Goal: Task Accomplishment & Management: Manage account settings

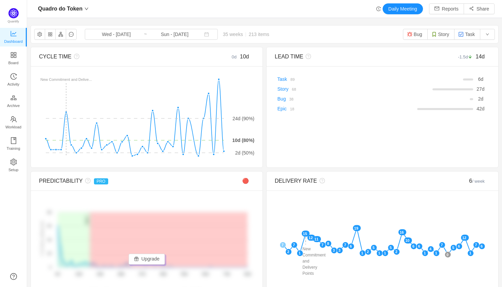
scroll to position [287, 475]
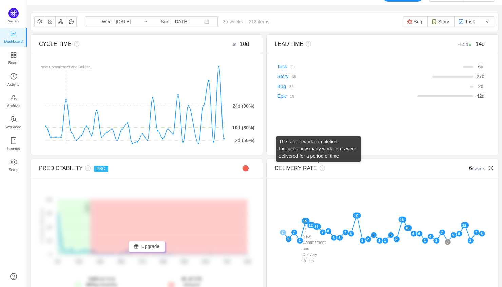
click at [321, 167] on icon "icon: question-circle" at bounding box center [321, 167] width 5 height 5
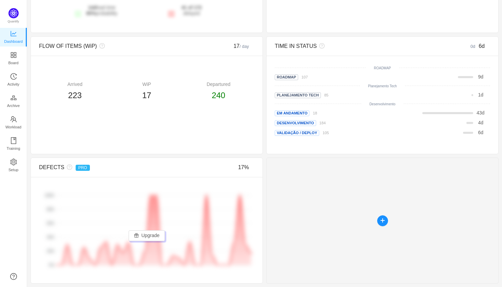
scroll to position [0, 0]
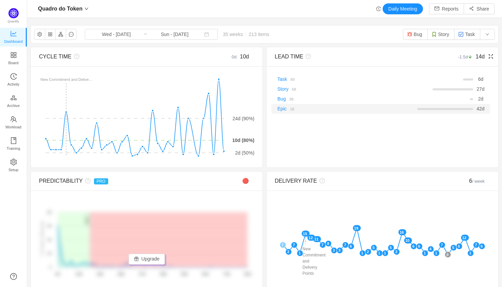
click at [287, 107] on link "18" at bounding box center [290, 108] width 7 height 5
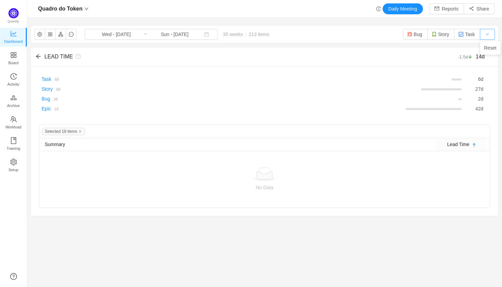
click at [482, 33] on button "button" at bounding box center [487, 34] width 15 height 11
click at [41, 34] on button "button" at bounding box center [39, 34] width 11 height 11
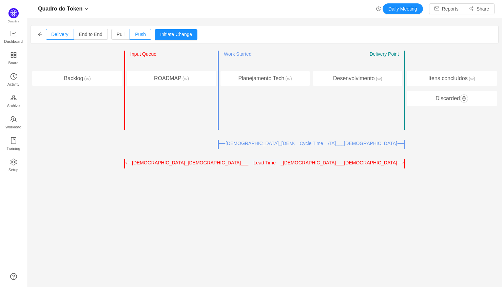
click at [39, 34] on icon "icon: arrow-left" at bounding box center [40, 34] width 4 height 4
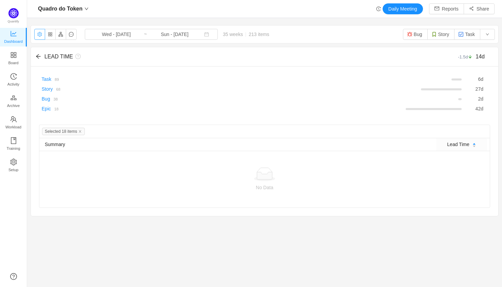
click at [39, 34] on button "button" at bounding box center [39, 34] width 11 height 11
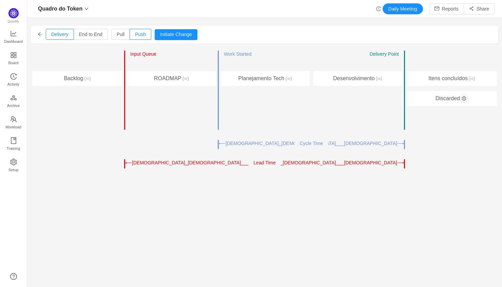
click at [39, 35] on icon "icon: arrow-left" at bounding box center [40, 34] width 4 height 4
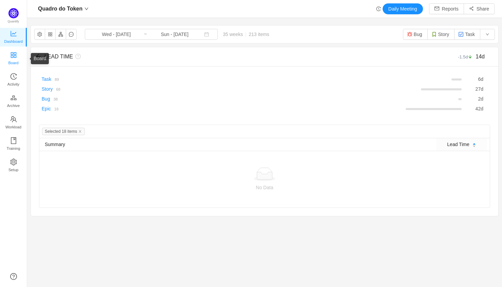
click at [15, 58] on span "Board" at bounding box center [13, 63] width 10 height 14
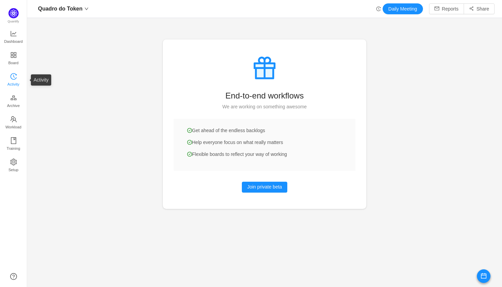
click at [16, 80] on span "Activity" at bounding box center [13, 84] width 12 height 14
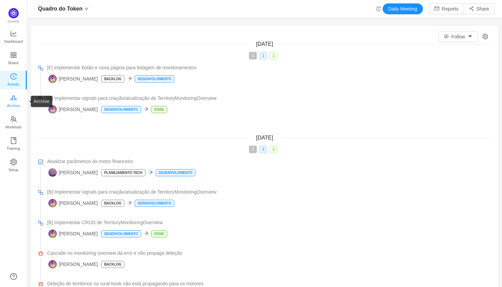
click at [16, 101] on span "Archive" at bounding box center [13, 106] width 13 height 14
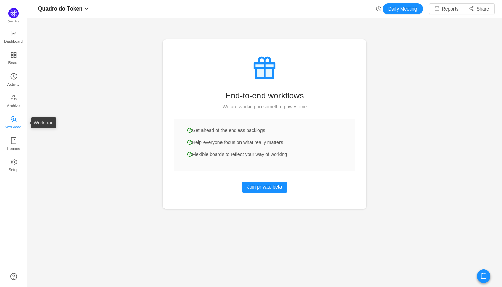
click at [18, 123] on span "Workload" at bounding box center [13, 127] width 16 height 14
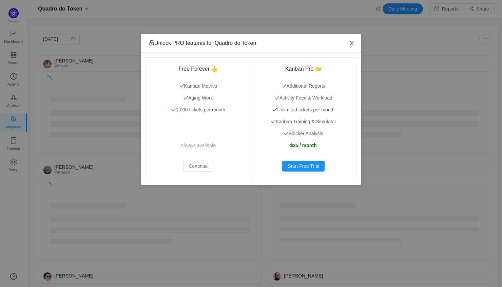
click at [350, 43] on icon "icon: close" at bounding box center [351, 42] width 5 height 5
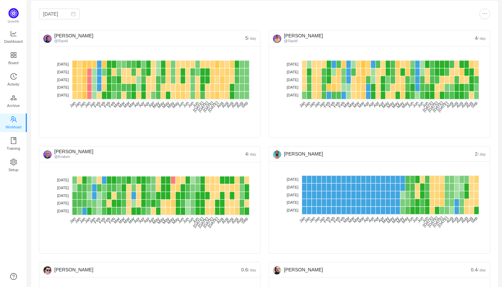
scroll to position [27, 0]
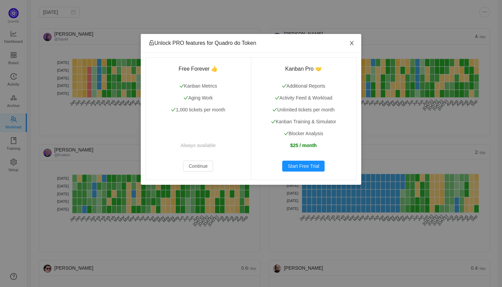
click at [348, 43] on span "Close" at bounding box center [351, 43] width 19 height 19
click at [358, 43] on span "Close" at bounding box center [351, 43] width 19 height 19
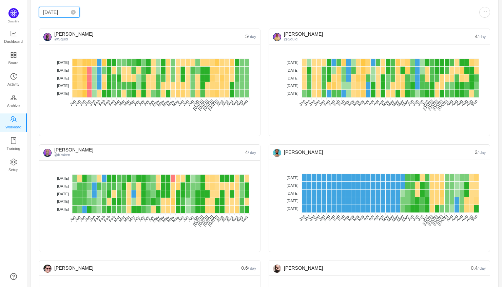
click at [52, 8] on input "[DATE]" at bounding box center [59, 12] width 41 height 11
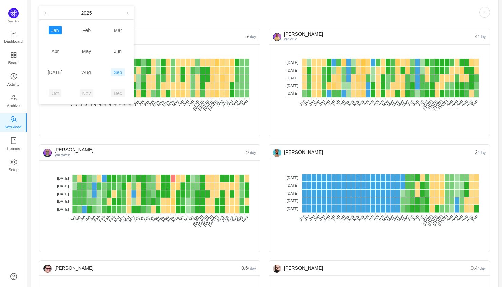
click at [120, 69] on link "Sep" at bounding box center [118, 72] width 14 height 8
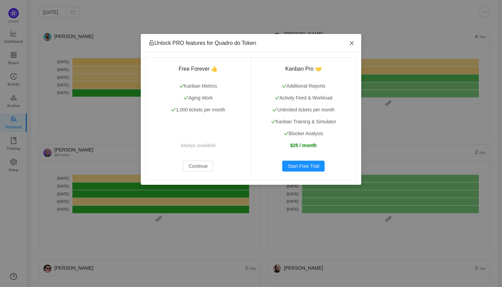
click at [355, 44] on span "Close" at bounding box center [351, 43] width 19 height 19
click at [60, 14] on div "Unlock PRO features for Quadro do Token Free Forever 👍 Kanban Metrics Aging Wor…" at bounding box center [251, 143] width 502 height 287
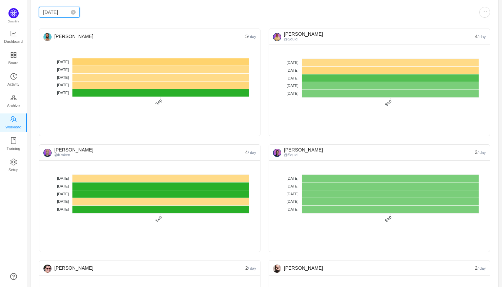
click at [52, 13] on input "Sep 2025" at bounding box center [59, 12] width 41 height 11
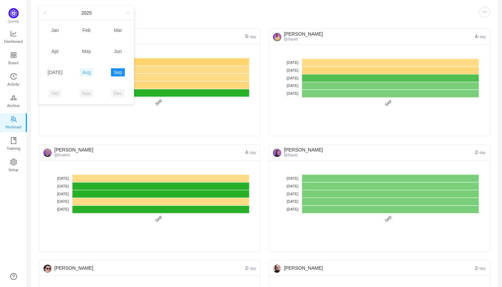
click at [93, 72] on link "Aug" at bounding box center [87, 72] width 14 height 8
type input "[DATE]"
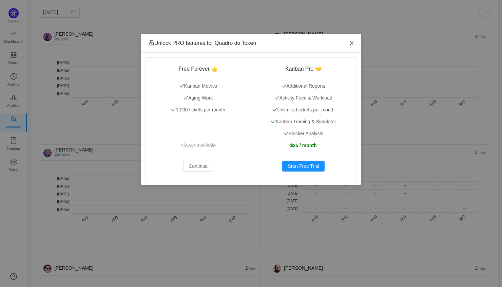
click at [349, 44] on icon "icon: close" at bounding box center [351, 42] width 5 height 5
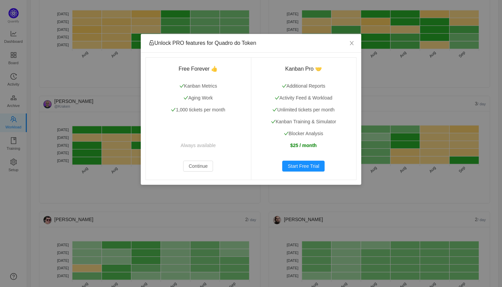
scroll to position [97, 0]
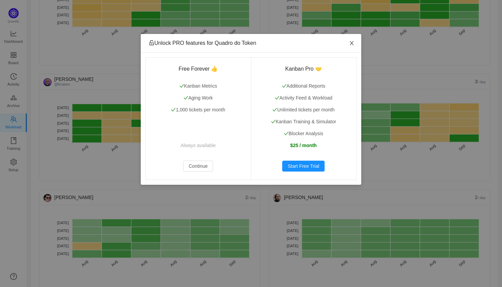
click at [351, 43] on icon "icon: close" at bounding box center [352, 43] width 4 height 4
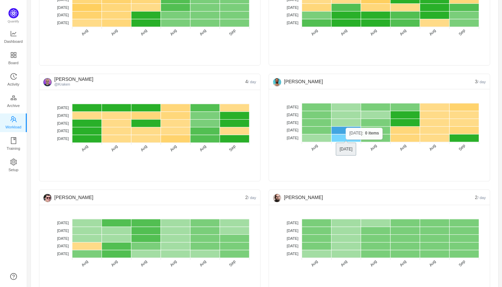
scroll to position [118, 0]
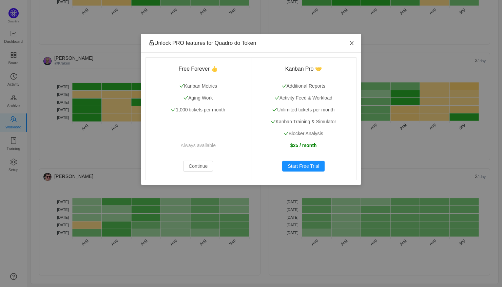
click at [352, 44] on icon "icon: close" at bounding box center [352, 43] width 4 height 4
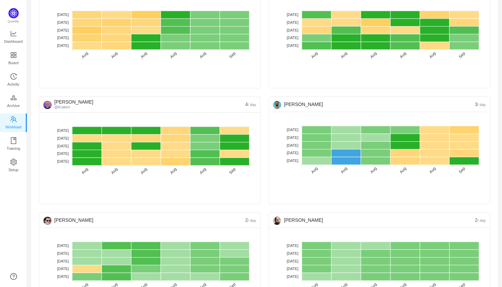
scroll to position [0, 0]
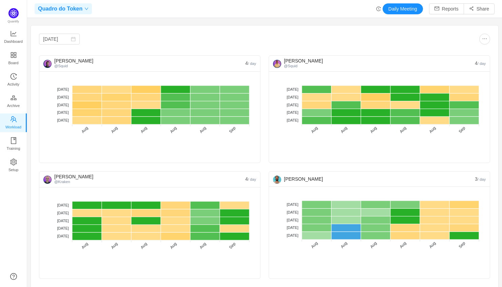
click at [0, 0] on div "Unlock PRO features for Quadro do Token Free Forever 👍 Kanban Metrics Aging Wor…" at bounding box center [0, 0] width 0 height 0
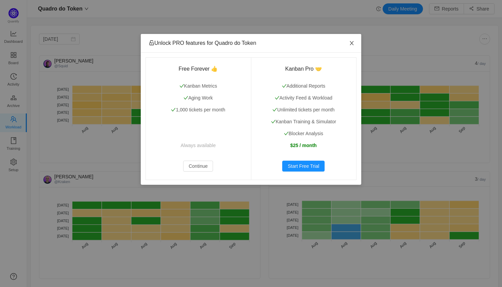
click at [353, 42] on icon "icon: close" at bounding box center [351, 42] width 5 height 5
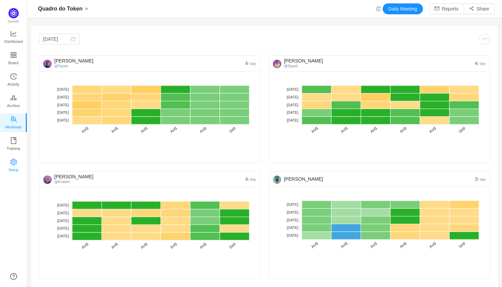
click at [16, 159] on icon "icon: setting" at bounding box center [13, 161] width 7 height 7
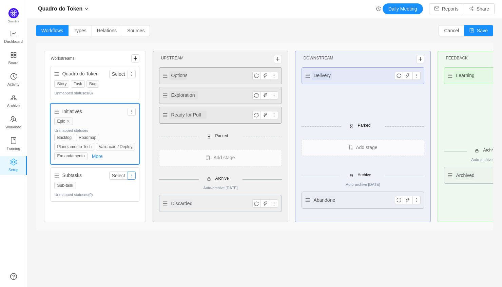
click at [132, 179] on button "button" at bounding box center [132, 175] width 8 height 8
click at [120, 179] on button "Select" at bounding box center [118, 175] width 19 height 8
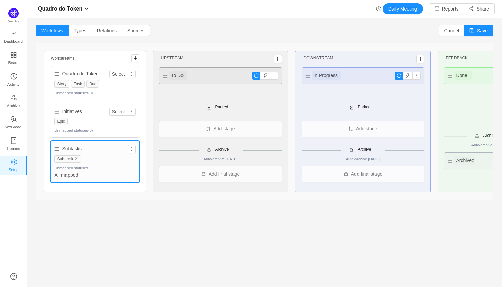
click at [95, 128] on div "Unmapped statuses (8)" at bounding box center [94, 129] width 81 height 7
click at [98, 122] on div "Epic" at bounding box center [94, 120] width 81 height 7
click at [141, 213] on section "Workflows Types Relations Sources Cancel Save Workstreams Quadro do Token Selec…" at bounding box center [264, 143] width 475 height 243
click at [94, 118] on div "Epic" at bounding box center [94, 120] width 81 height 7
click at [83, 28] on span "Types" at bounding box center [80, 30] width 13 height 5
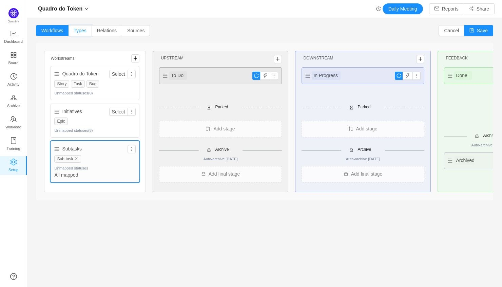
click at [74, 32] on input "Types" at bounding box center [74, 32] width 0 height 0
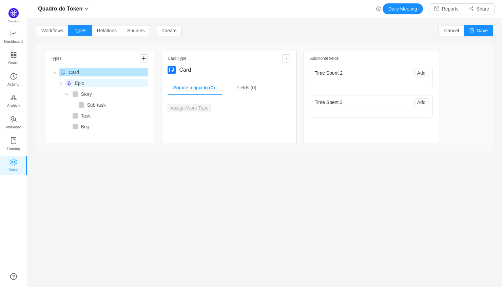
click at [76, 82] on span "Epic" at bounding box center [79, 82] width 9 height 5
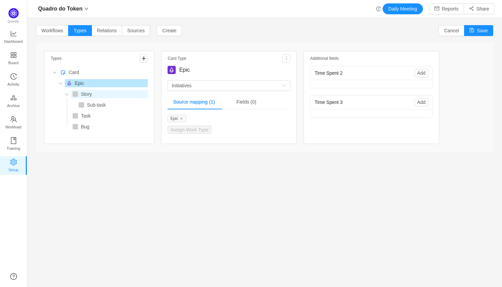
click at [81, 93] on span "Story" at bounding box center [86, 93] width 11 height 5
click at [86, 82] on span "Epic" at bounding box center [106, 83] width 83 height 8
click at [104, 95] on span "Story" at bounding box center [109, 94] width 77 height 8
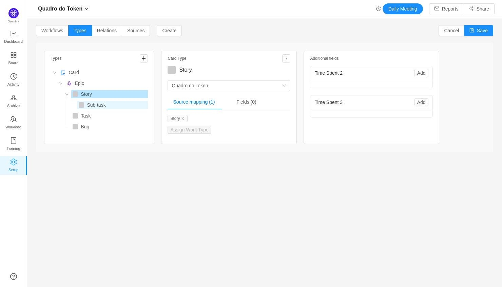
click at [107, 103] on span "Sub-task" at bounding box center [112, 105] width 71 height 8
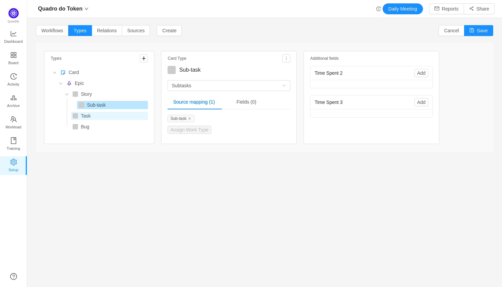
click at [103, 114] on span "Task" at bounding box center [109, 116] width 77 height 8
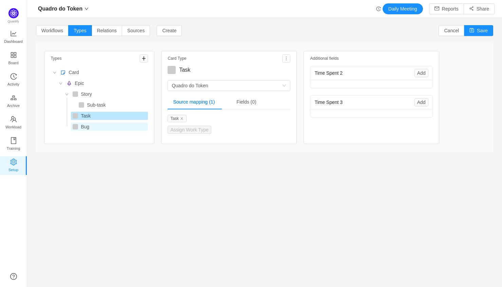
click at [103, 126] on span "Bug" at bounding box center [109, 126] width 77 height 8
type textarea "Bug"
click at [105, 30] on span "Relations" at bounding box center [107, 30] width 20 height 5
click at [97, 32] on input "Relations" at bounding box center [97, 32] width 0 height 0
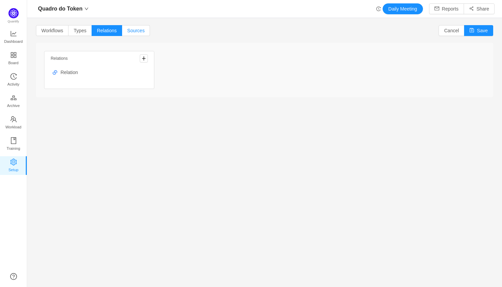
click at [139, 33] on span "Sources" at bounding box center [135, 30] width 17 height 5
click at [127, 32] on input "Sources" at bounding box center [127, 32] width 0 height 0
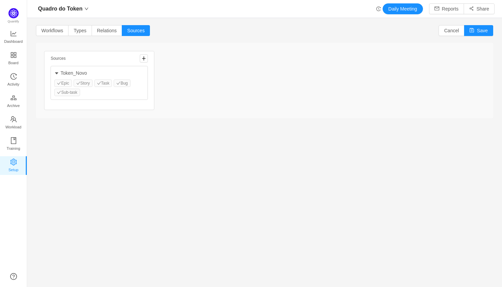
click at [66, 84] on div "Epic Story Task Bug Sub-task" at bounding box center [99, 87] width 90 height 17
click at [63, 84] on div "Epic Story Task Bug Sub-task" at bounding box center [99, 87] width 90 height 17
click at [145, 57] on button "button" at bounding box center [144, 58] width 8 height 8
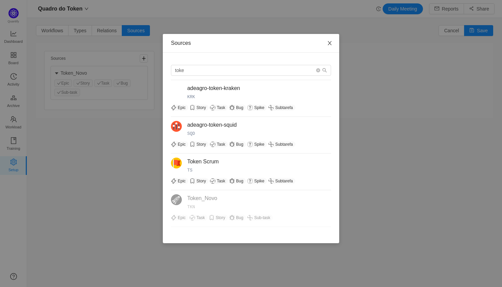
type input "toke"
click at [330, 42] on icon "icon: close" at bounding box center [330, 43] width 4 height 4
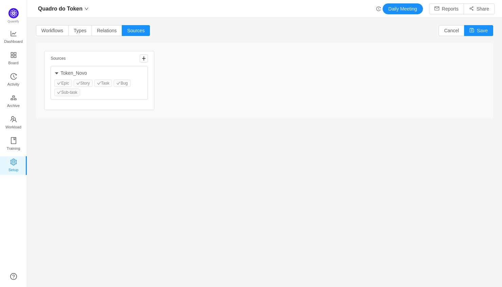
click at [111, 84] on div "Epic Story Task Bug Sub-task" at bounding box center [99, 87] width 90 height 17
click at [98, 19] on div "Quadro do Token Daily Meeting Reports Share Workflows Types Relations Sources C…" at bounding box center [264, 143] width 475 height 287
click at [98, 24] on section "Workflows Types Relations Sources Cancel Save Sources Token_Novo Epic Story Tas…" at bounding box center [264, 143] width 475 height 243
click at [98, 27] on label "Relations" at bounding box center [107, 30] width 30 height 11
click at [97, 32] on input "Relations" at bounding box center [97, 32] width 0 height 0
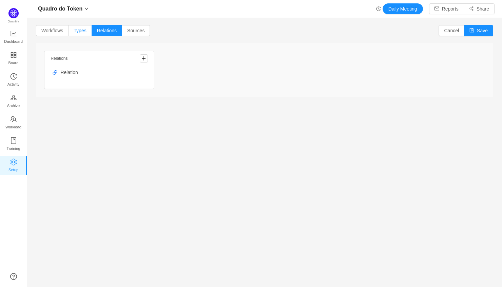
click at [70, 30] on label "Types" at bounding box center [79, 30] width 23 height 11
click at [74, 32] on input "Types" at bounding box center [74, 32] width 0 height 0
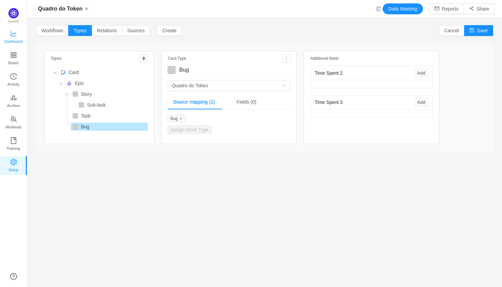
click at [10, 31] on link "Dashboard" at bounding box center [13, 38] width 7 height 14
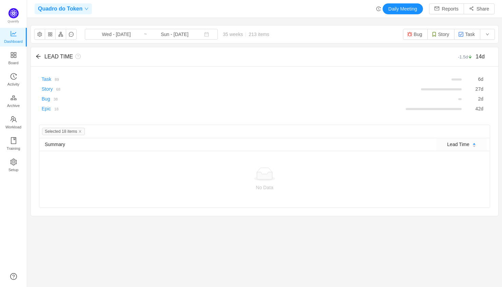
click at [70, 7] on span "Quadro do Token" at bounding box center [60, 8] width 44 height 11
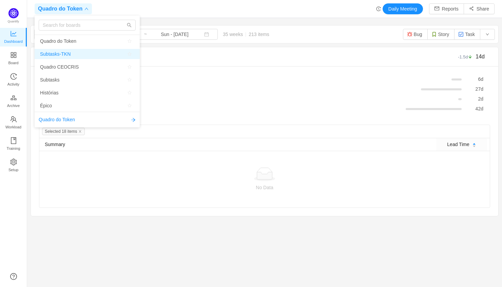
click at [65, 54] on span "Subtasks-TKN" at bounding box center [55, 54] width 31 height 10
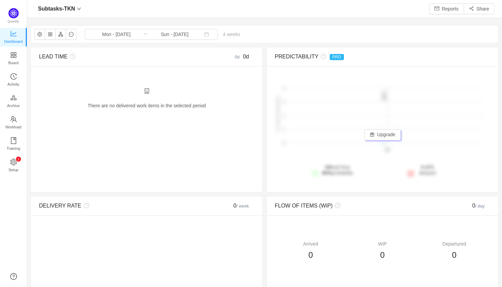
scroll to position [287, 475]
click at [41, 35] on button "button" at bounding box center [39, 34] width 11 height 11
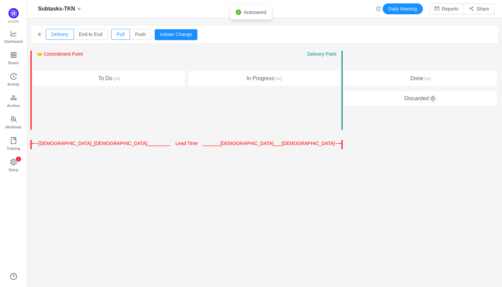
click at [342, 81] on div "Entry Point ← → 🤝 Commitment Point ← → Work Started Delivery Point ← → In Progr…" at bounding box center [265, 90] width 156 height 79
click at [13, 170] on span "Setup" at bounding box center [13, 170] width 10 height 14
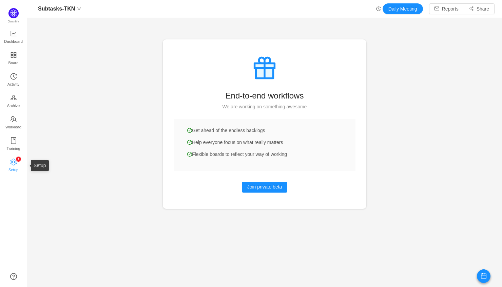
click at [17, 164] on link "0 1 2 3 4 5 6 7 8 9 0 1 2 3 4 5 6 7 8 9 0 1 2 3 4 5 6 7 8 9 Setup" at bounding box center [13, 166] width 7 height 14
click at [15, 142] on span "Training" at bounding box center [13, 148] width 14 height 14
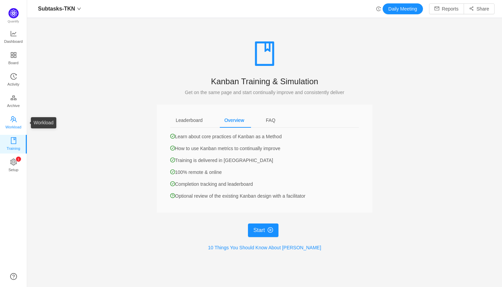
click at [13, 122] on span "Workload" at bounding box center [13, 127] width 16 height 14
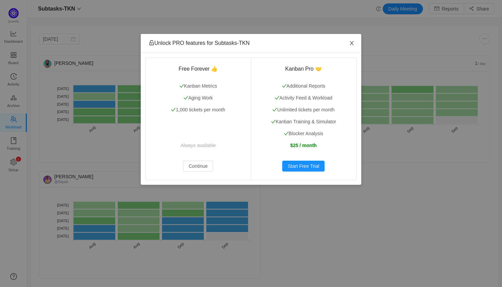
click at [354, 43] on icon "icon: close" at bounding box center [351, 42] width 5 height 5
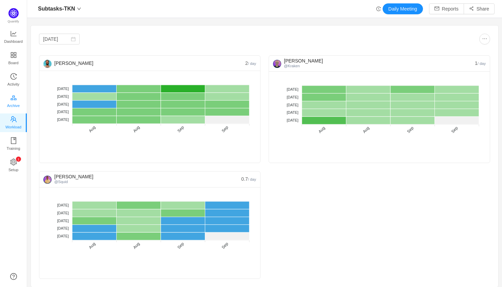
click at [14, 99] on span "Archive" at bounding box center [13, 106] width 13 height 14
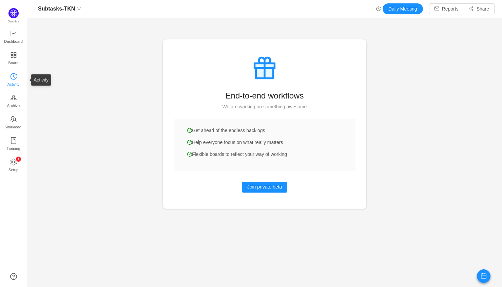
click at [17, 82] on span "Activity" at bounding box center [13, 84] width 12 height 14
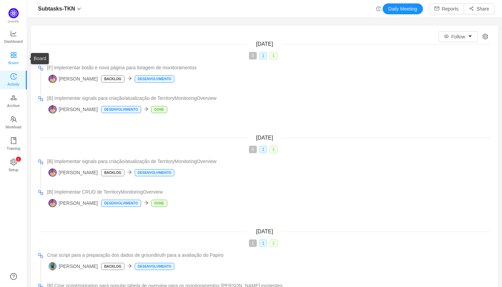
click at [15, 54] on icon "icon: appstore" at bounding box center [13, 54] width 5 height 5
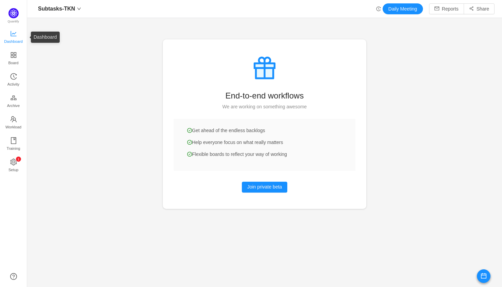
click at [17, 36] on span "Dashboard" at bounding box center [13, 42] width 19 height 14
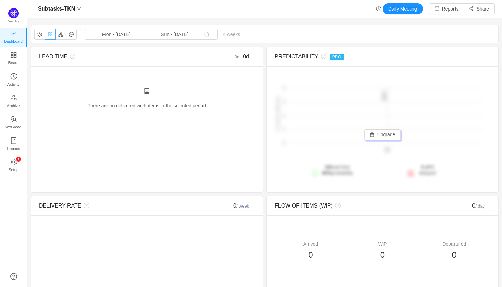
click at [48, 34] on button "button" at bounding box center [50, 34] width 11 height 11
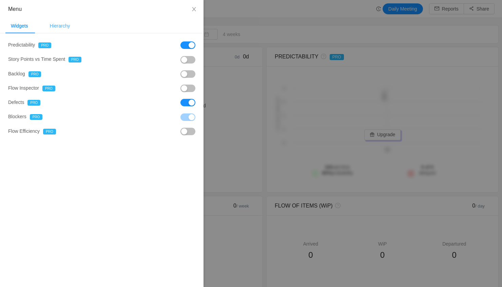
click at [58, 26] on div "Hierarchy" at bounding box center [59, 25] width 31 height 15
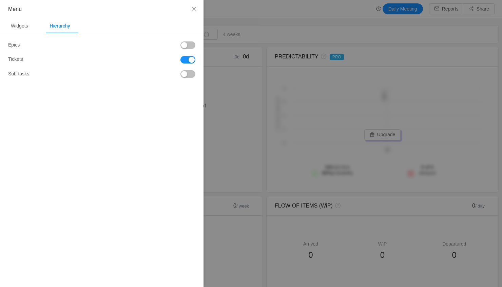
click at [189, 76] on button "button" at bounding box center [187, 73] width 15 height 7
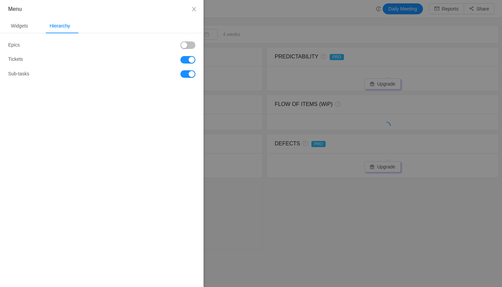
click at [189, 58] on button "button" at bounding box center [187, 59] width 15 height 7
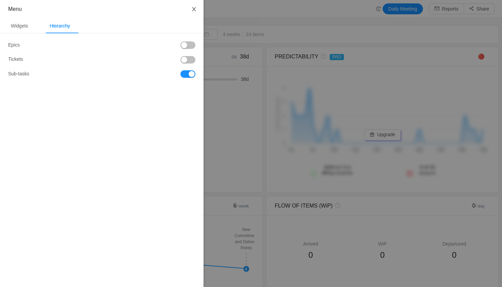
click at [194, 10] on icon "icon: close" at bounding box center [194, 9] width 4 height 4
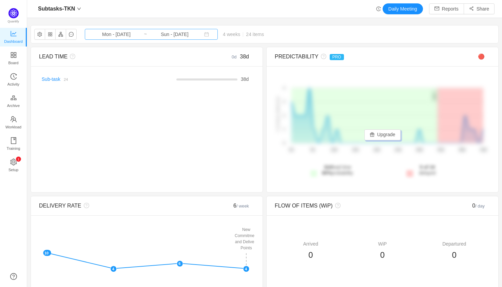
click at [173, 34] on input "Sun - [DATE]" at bounding box center [174, 34] width 55 height 7
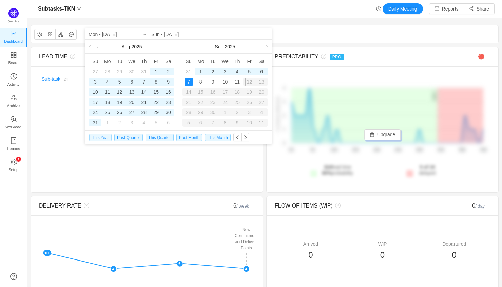
click at [103, 136] on span "This Year" at bounding box center [100, 137] width 22 height 7
type input "Wed - [DATE]"
type input "Sun - [DATE]"
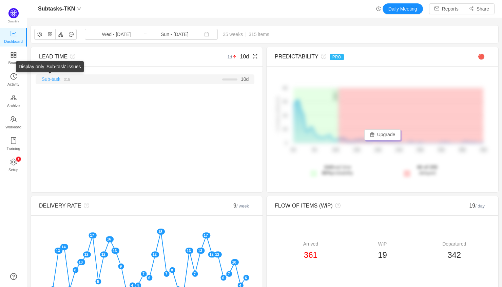
click at [51, 79] on link "Sub-task" at bounding box center [51, 78] width 19 height 5
click at [53, 78] on link "Sub-task" at bounding box center [51, 78] width 19 height 5
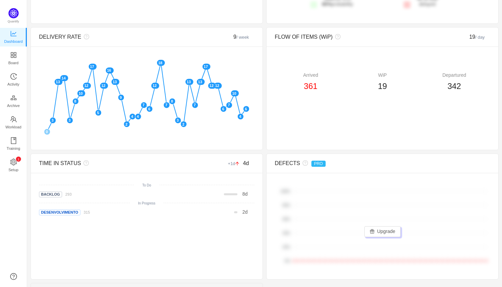
scroll to position [173, 0]
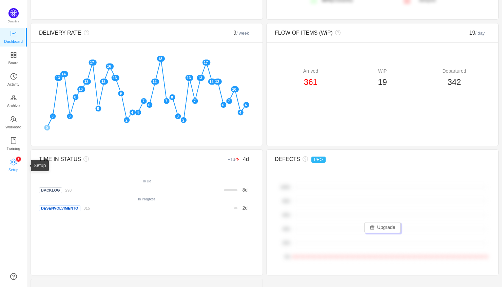
click at [18, 163] on span "Setup" at bounding box center [13, 170] width 10 height 14
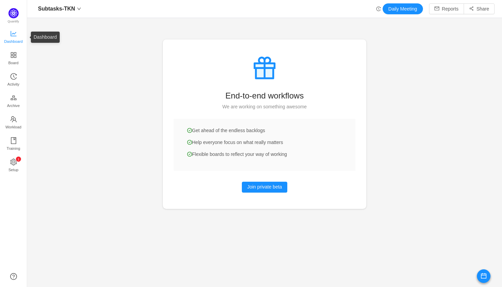
click at [17, 33] on link "Dashboard" at bounding box center [13, 38] width 7 height 14
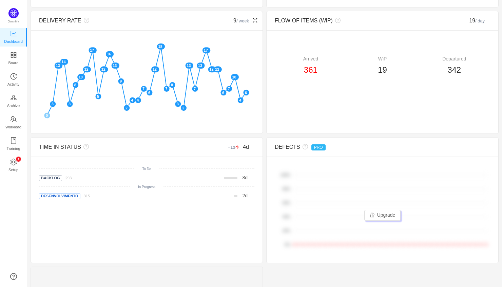
scroll to position [177, 0]
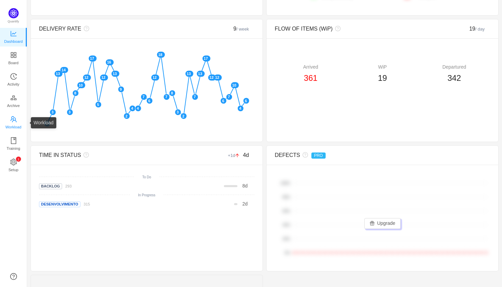
click at [15, 116] on link "Workload" at bounding box center [13, 123] width 7 height 14
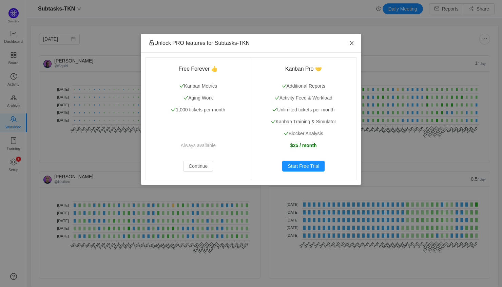
click at [351, 43] on icon "icon: close" at bounding box center [351, 42] width 5 height 5
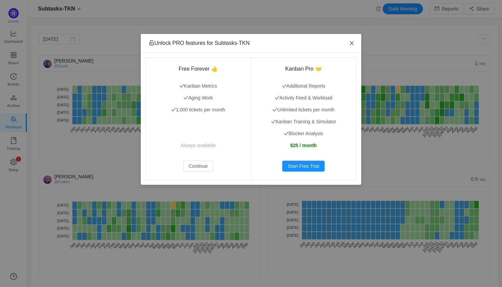
click at [353, 42] on icon "icon: close" at bounding box center [352, 43] width 4 height 4
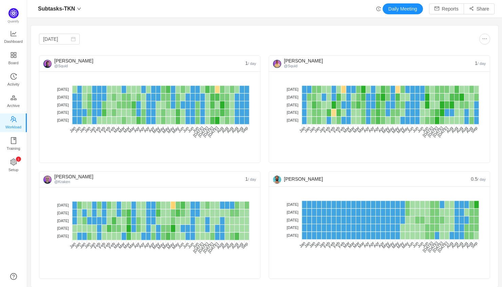
scroll to position [3, 0]
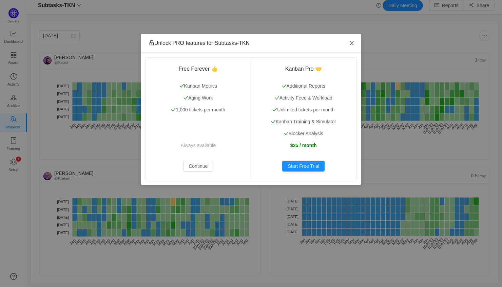
click at [354, 43] on span "Close" at bounding box center [351, 43] width 19 height 19
click at [348, 42] on span "Close" at bounding box center [351, 43] width 19 height 19
